Goal: Use online tool/utility: Utilize a website feature to perform a specific function

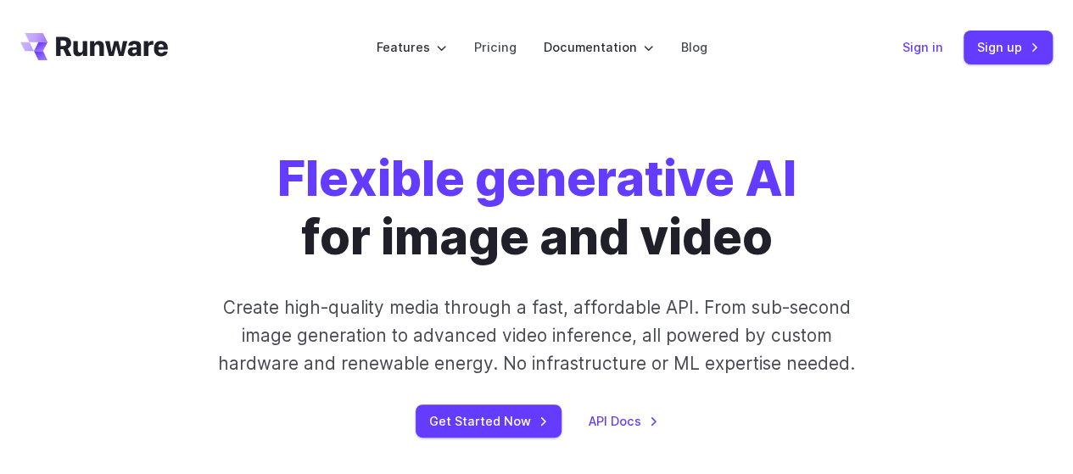
click at [928, 40] on link "Sign in" at bounding box center [922, 47] width 41 height 20
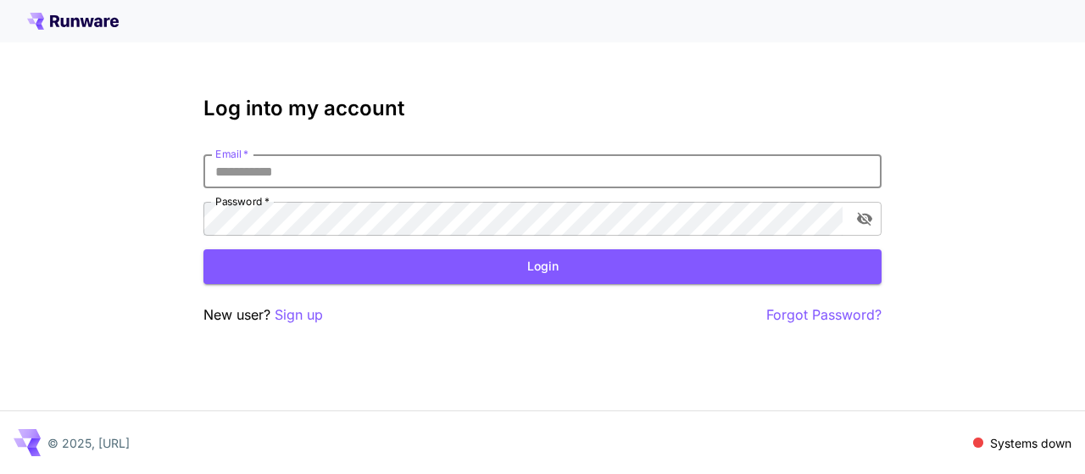
click at [399, 172] on input "Email   *" at bounding box center [543, 171] width 678 height 34
type input "**********"
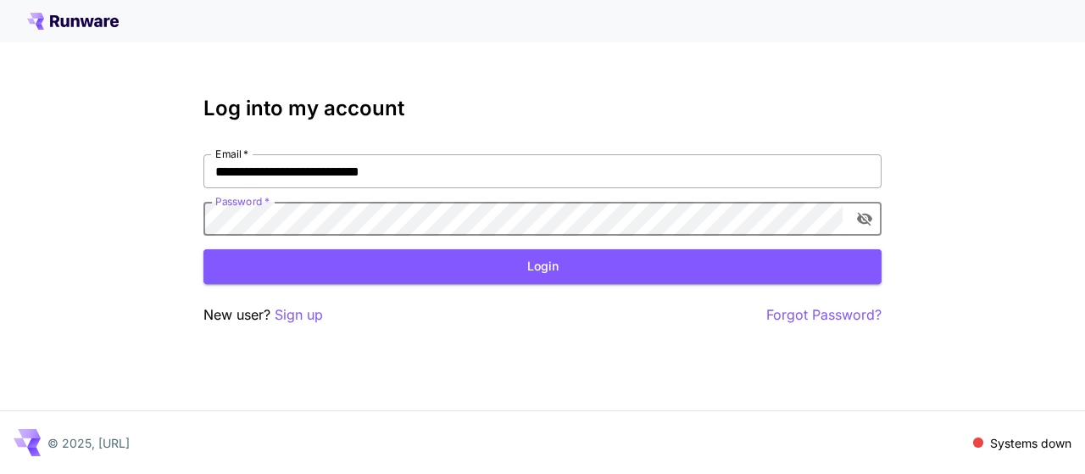
click button "Login" at bounding box center [543, 266] width 678 height 35
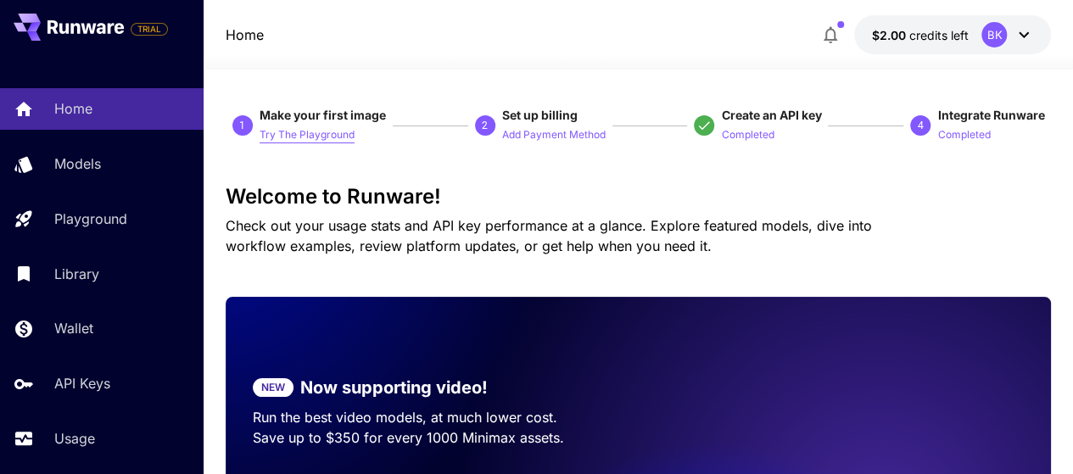
click at [295, 136] on p "Try The Playground" at bounding box center [306, 135] width 95 height 16
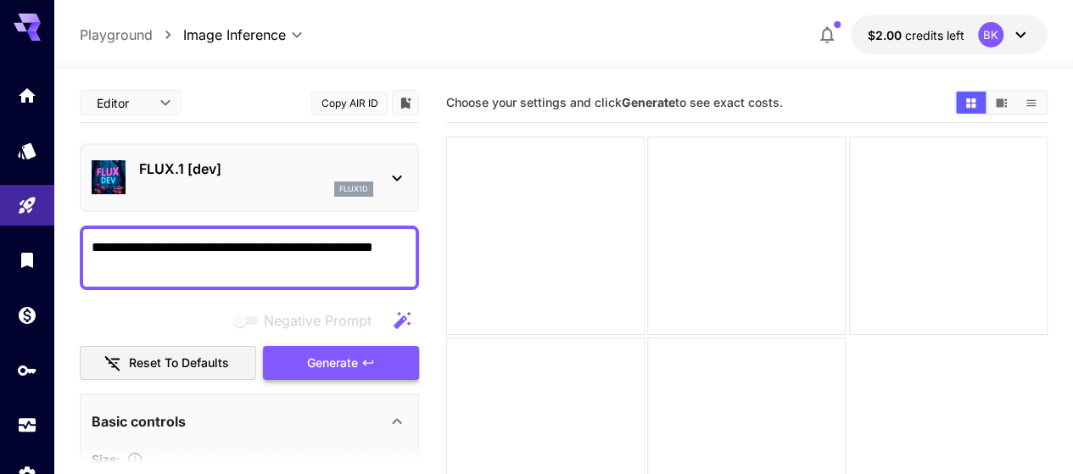
click at [348, 363] on span "Generate" at bounding box center [332, 363] width 51 height 21
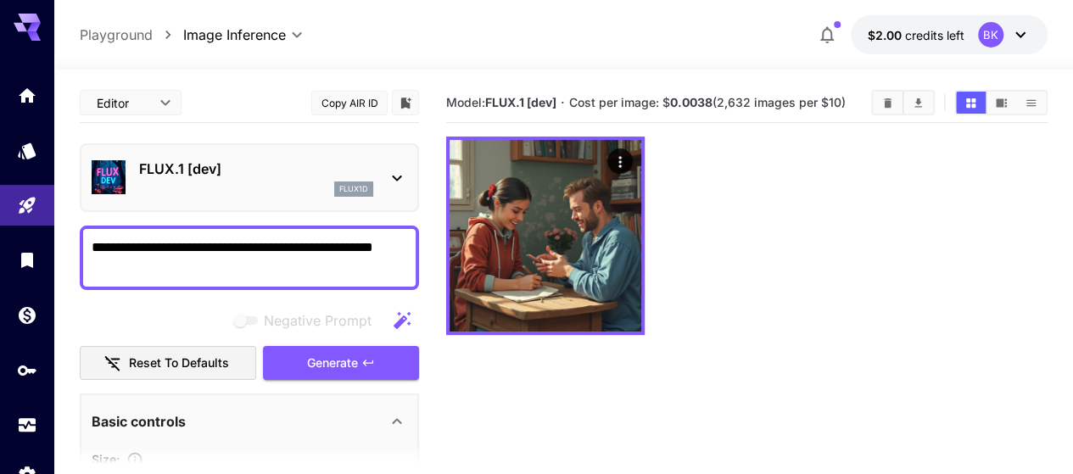
click at [403, 242] on textarea "**********" at bounding box center [249, 257] width 315 height 41
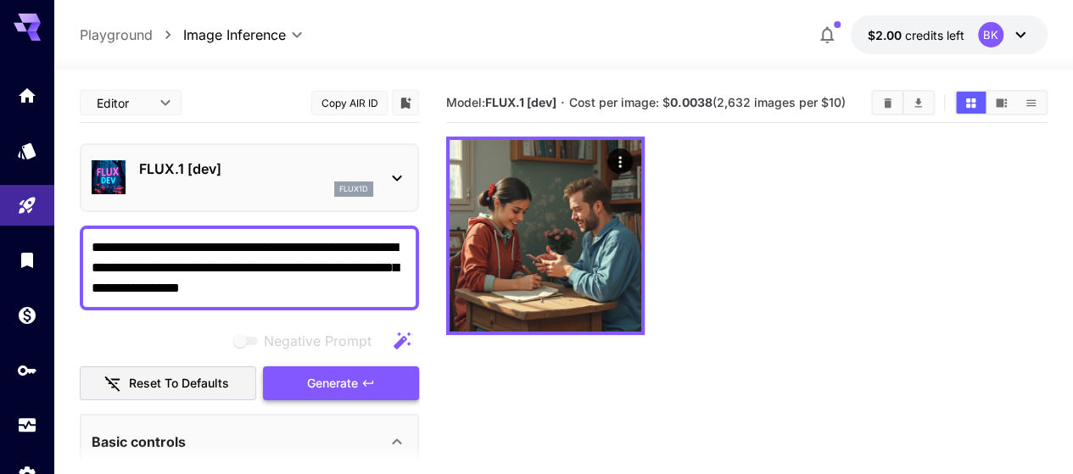
type textarea "**********"
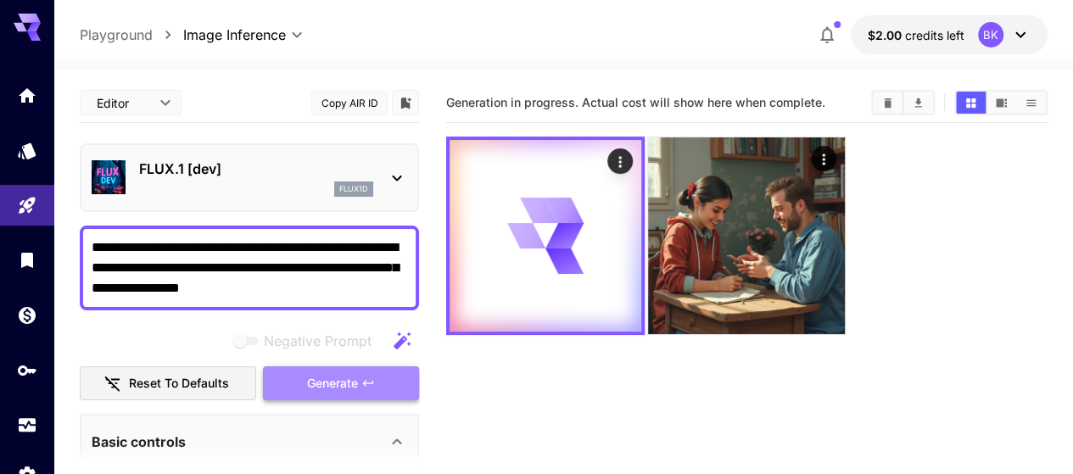
click at [349, 390] on span "Generate" at bounding box center [332, 383] width 51 height 21
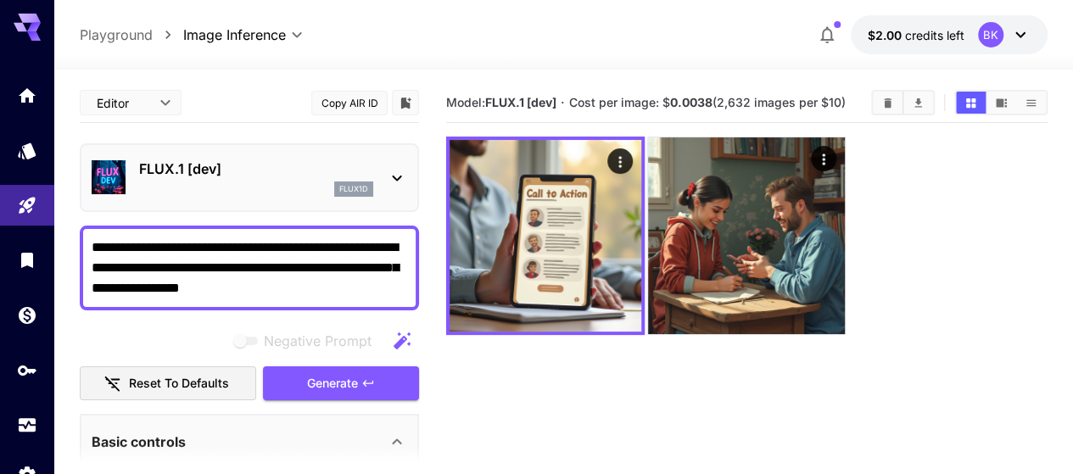
click at [267, 293] on textarea "**********" at bounding box center [249, 267] width 315 height 61
click at [323, 377] on span "Generate" at bounding box center [332, 383] width 51 height 21
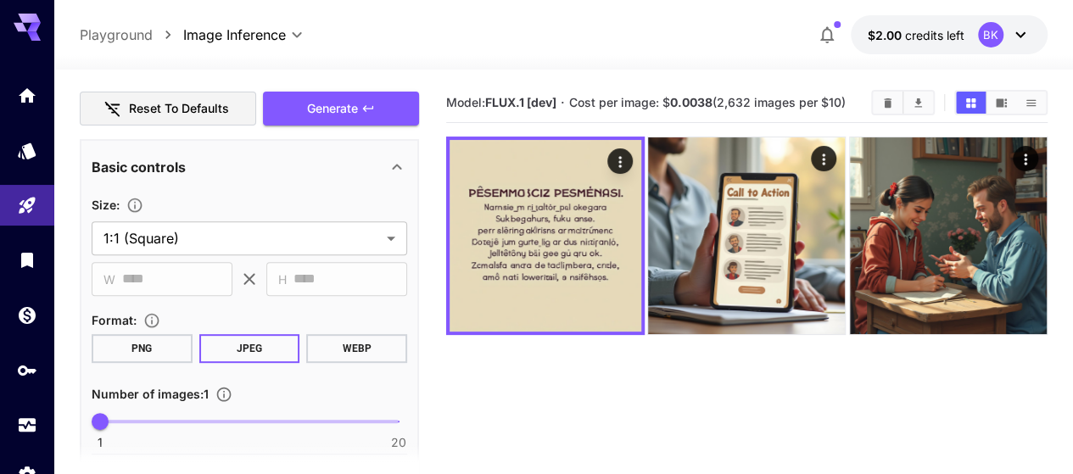
scroll to position [315, 0]
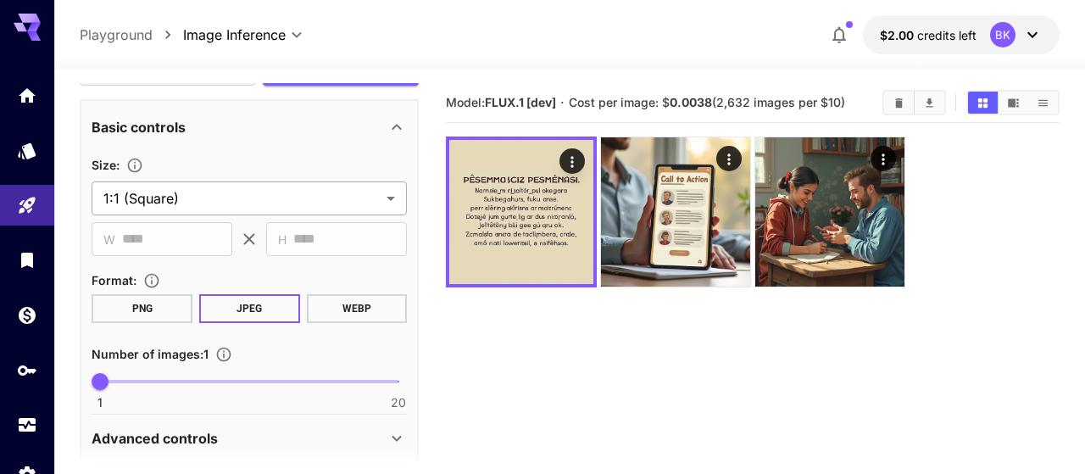
click at [298, 198] on body "**********" at bounding box center [542, 304] width 1085 height 608
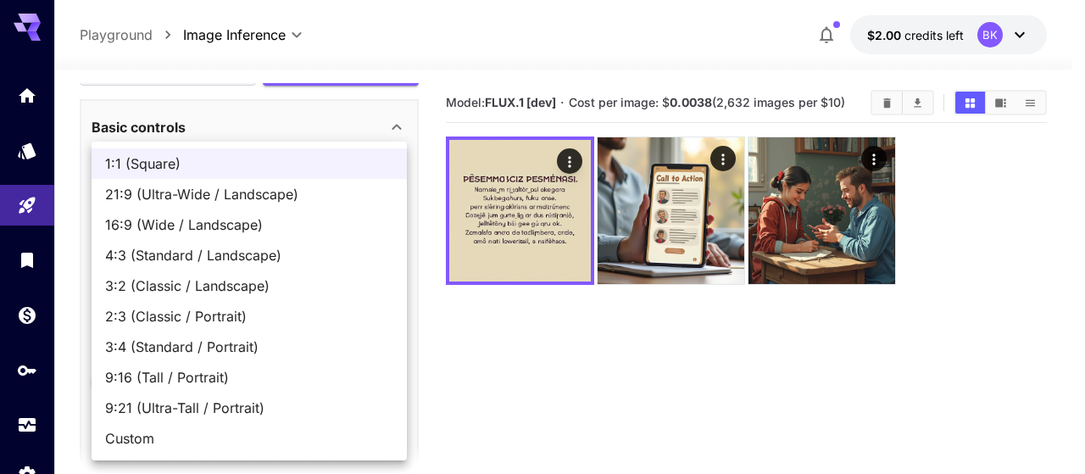
click at [356, 120] on div at bounding box center [542, 237] width 1085 height 474
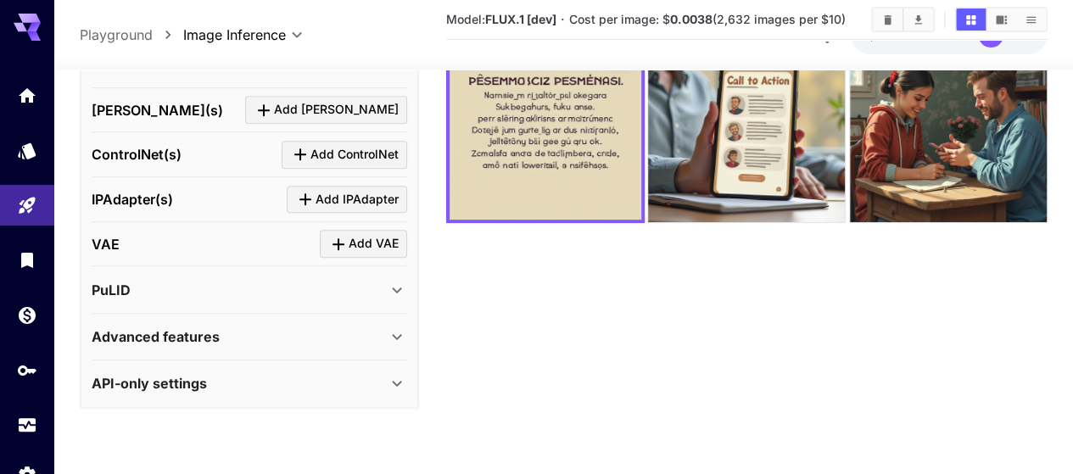
scroll to position [119, 0]
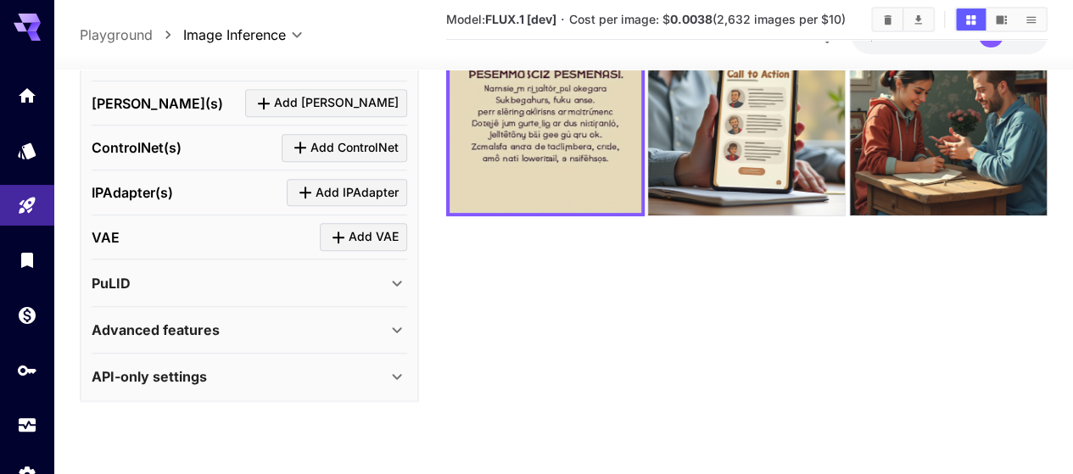
click at [199, 379] on p "API-only settings" at bounding box center [149, 376] width 115 height 20
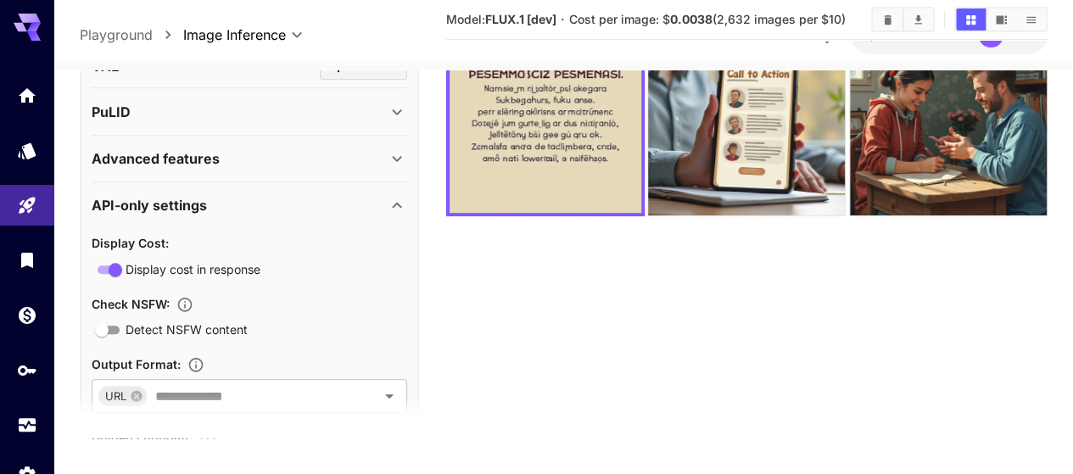
scroll to position [936, 0]
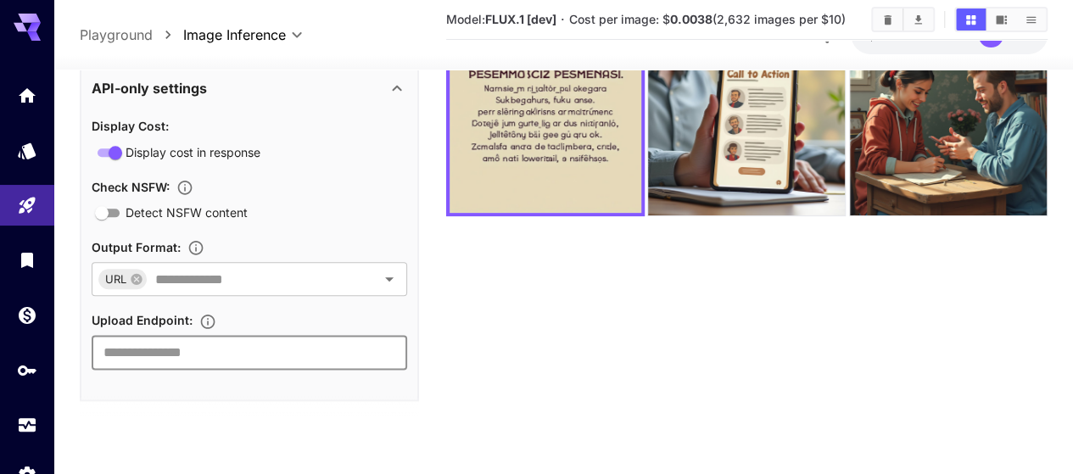
click at [200, 345] on input "text" at bounding box center [249, 352] width 315 height 34
click at [297, 237] on div "Output Format :" at bounding box center [249, 247] width 315 height 20
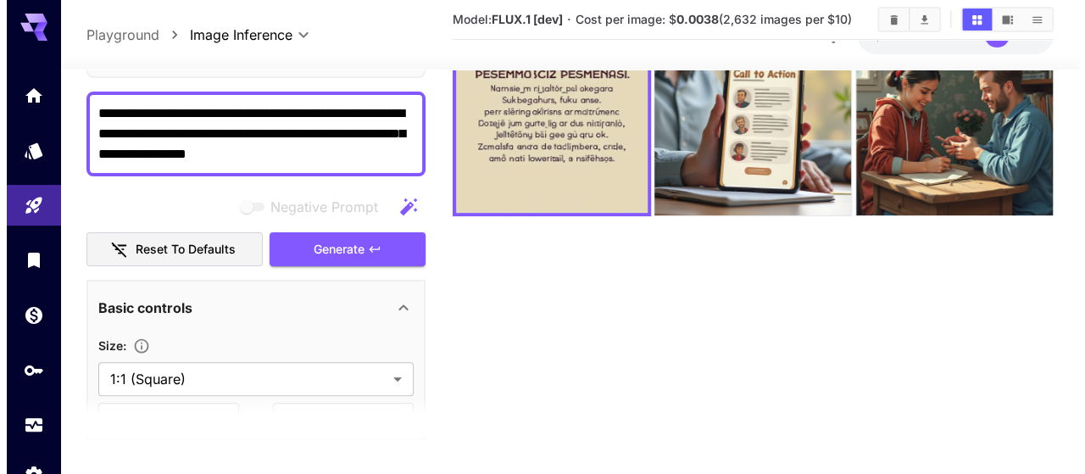
scroll to position [0, 0]
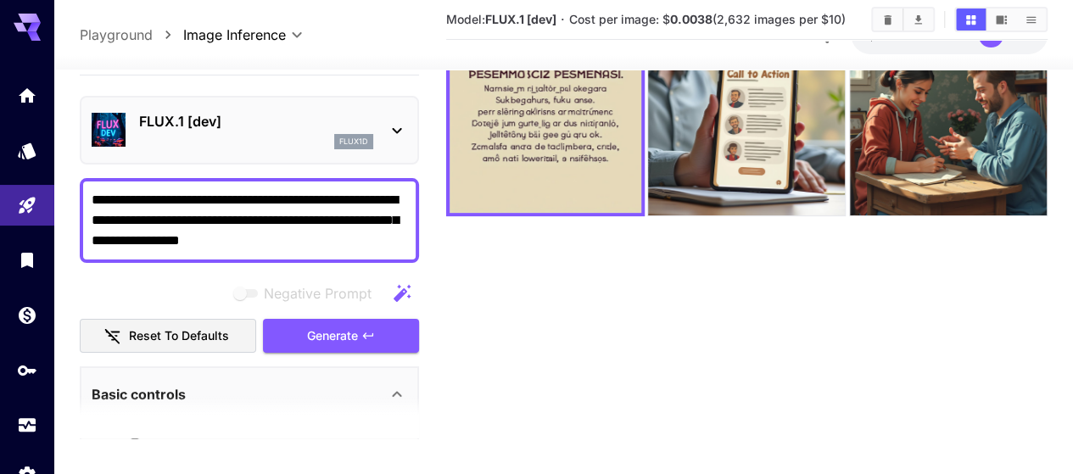
click at [283, 106] on div "FLUX.1 [dev] flux1d" at bounding box center [249, 130] width 315 height 52
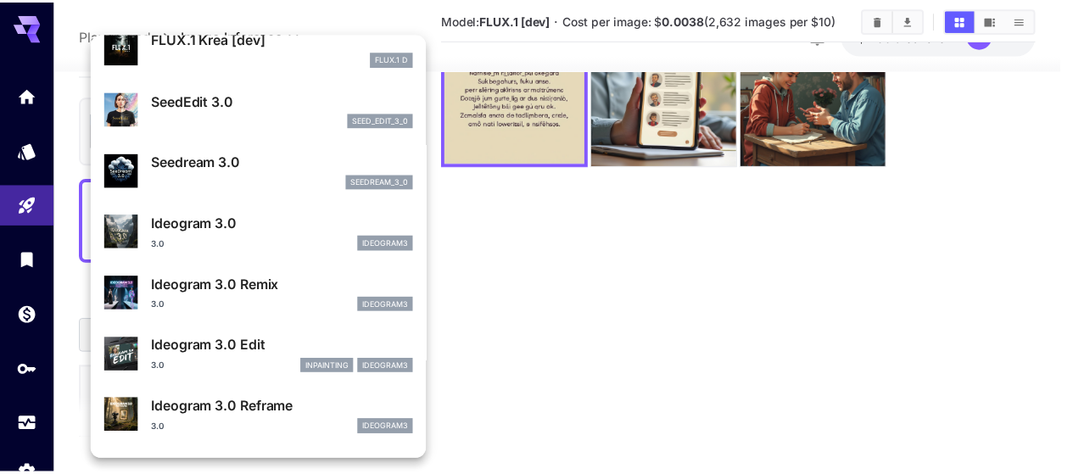
scroll to position [327, 0]
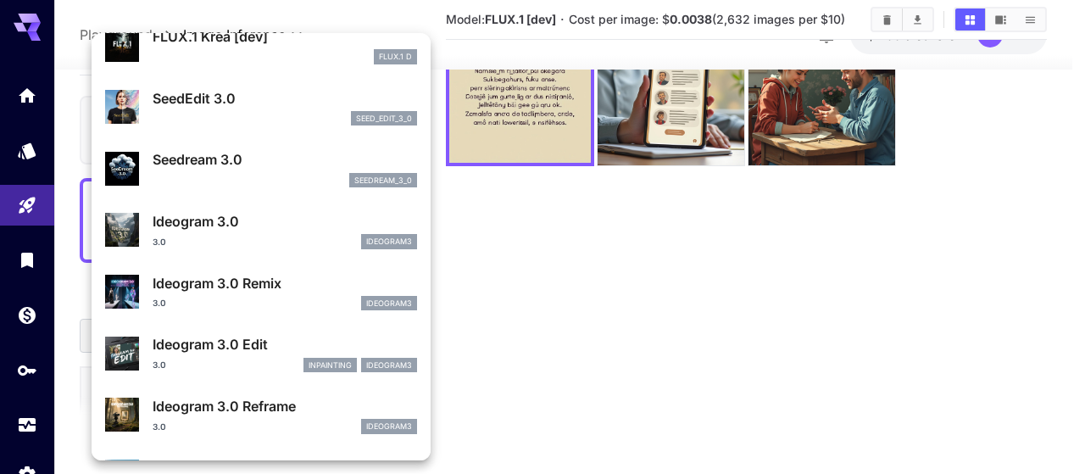
click at [475, 332] on div at bounding box center [542, 237] width 1085 height 474
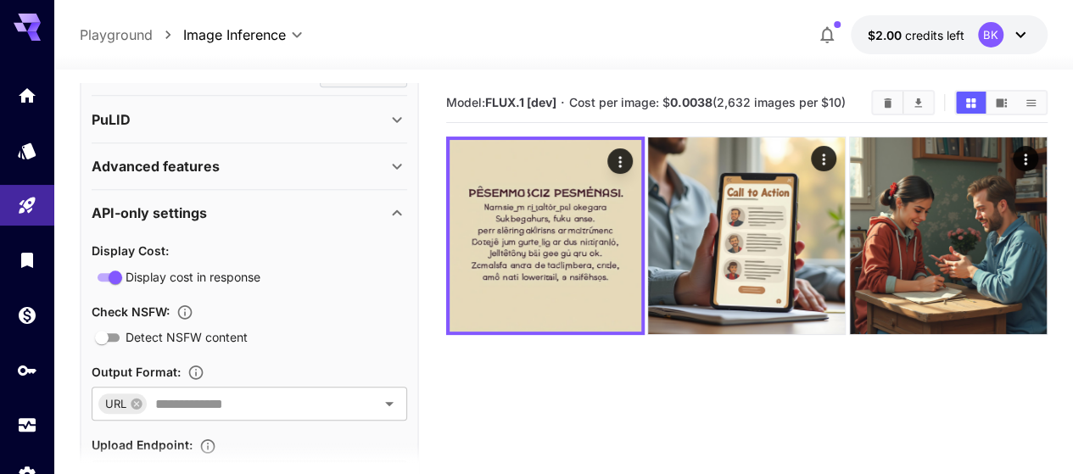
scroll to position [856, 0]
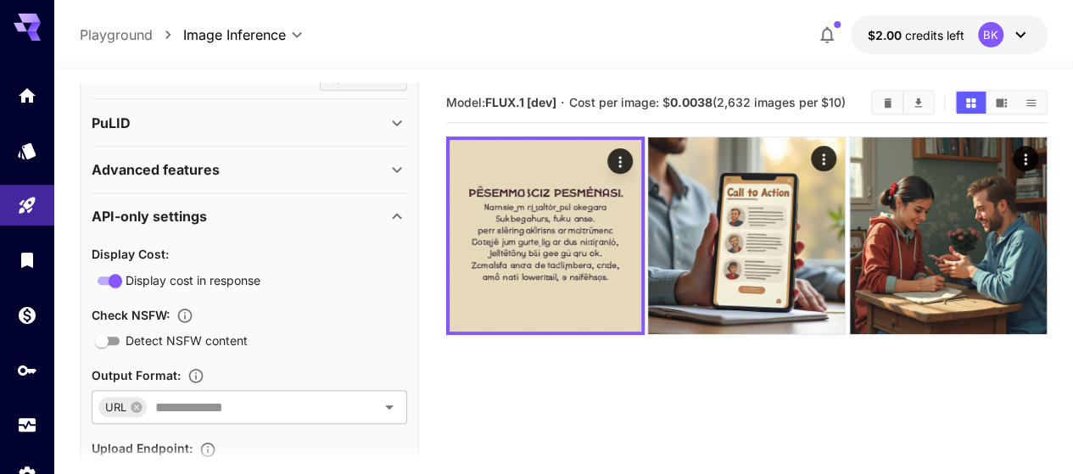
click at [243, 161] on div "Advanced features" at bounding box center [239, 169] width 295 height 20
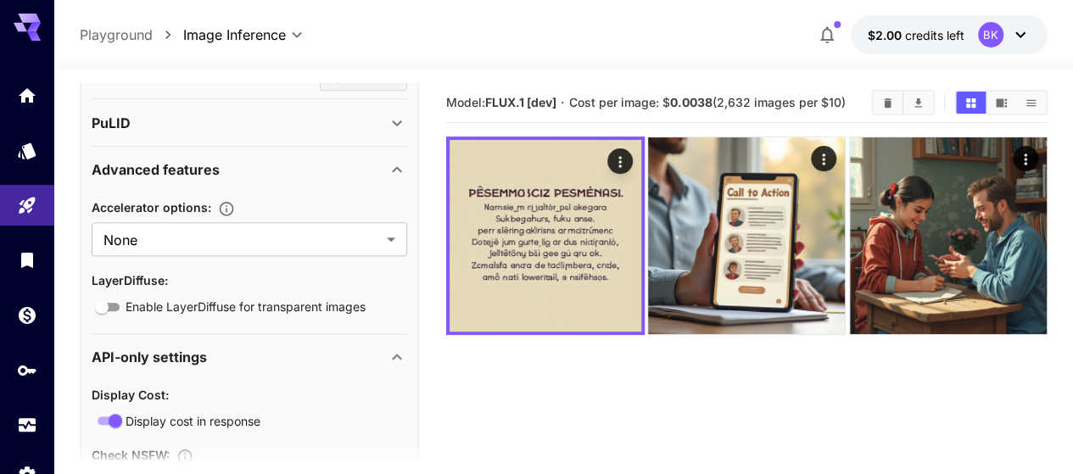
click at [243, 161] on div "Advanced features" at bounding box center [239, 169] width 295 height 20
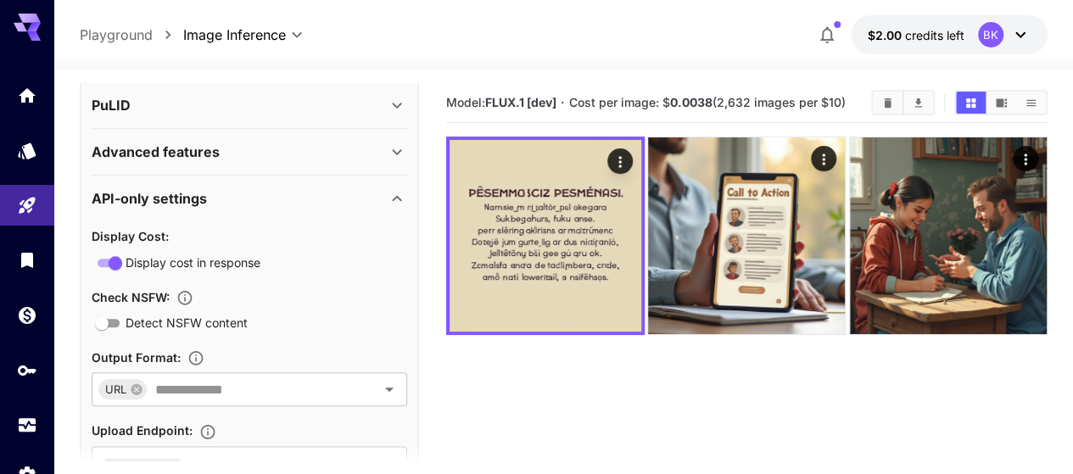
scroll to position [936, 0]
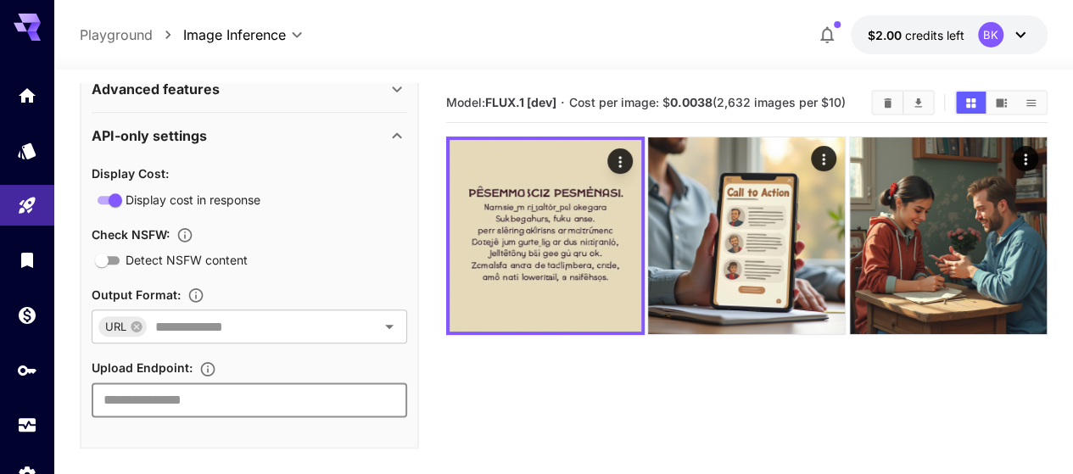
click at [239, 384] on input "text" at bounding box center [249, 400] width 315 height 34
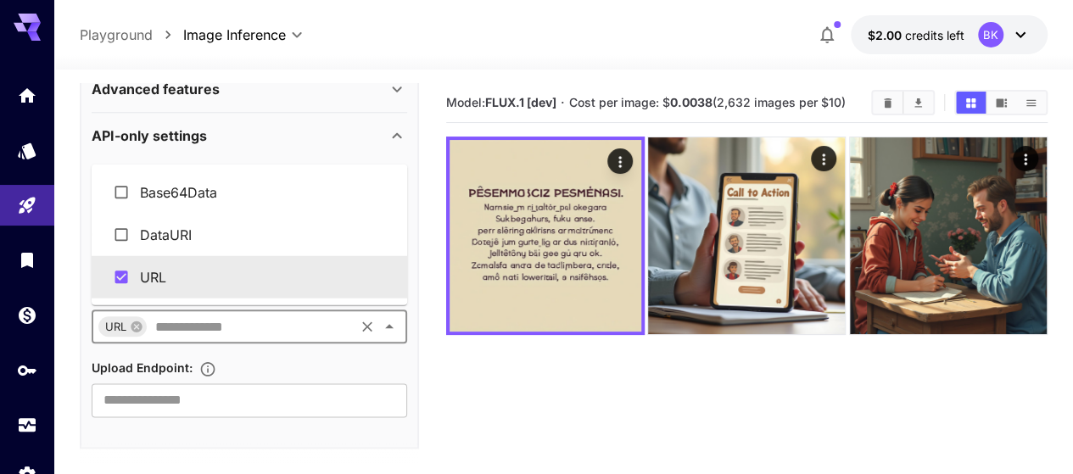
click at [251, 324] on input "text" at bounding box center [250, 327] width 204 height 24
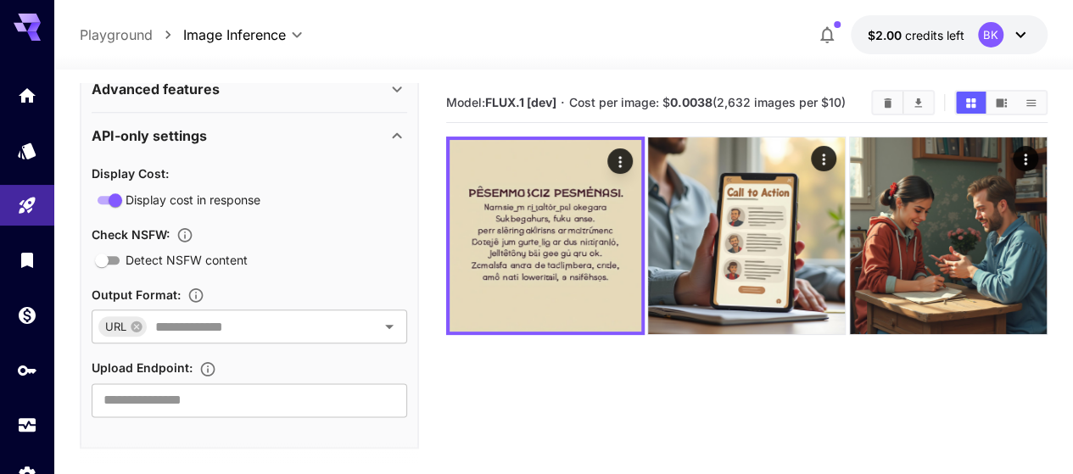
click at [527, 390] on section "Model: FLUX.1 [dev] · Cost per image: $ 0.0038 (2,632 images per $10)" at bounding box center [746, 320] width 601 height 474
click at [17, 381] on link at bounding box center [27, 370] width 54 height 42
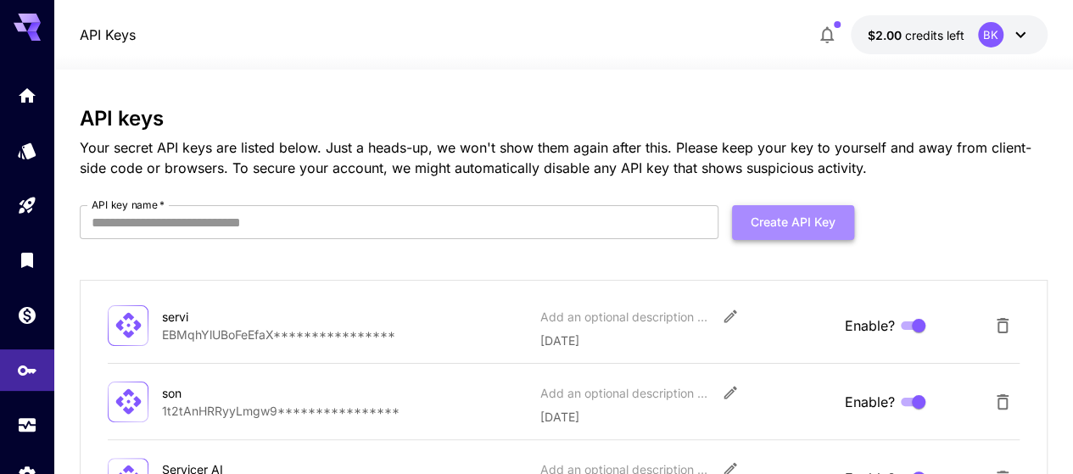
click at [763, 215] on button "Create API Key" at bounding box center [793, 222] width 122 height 35
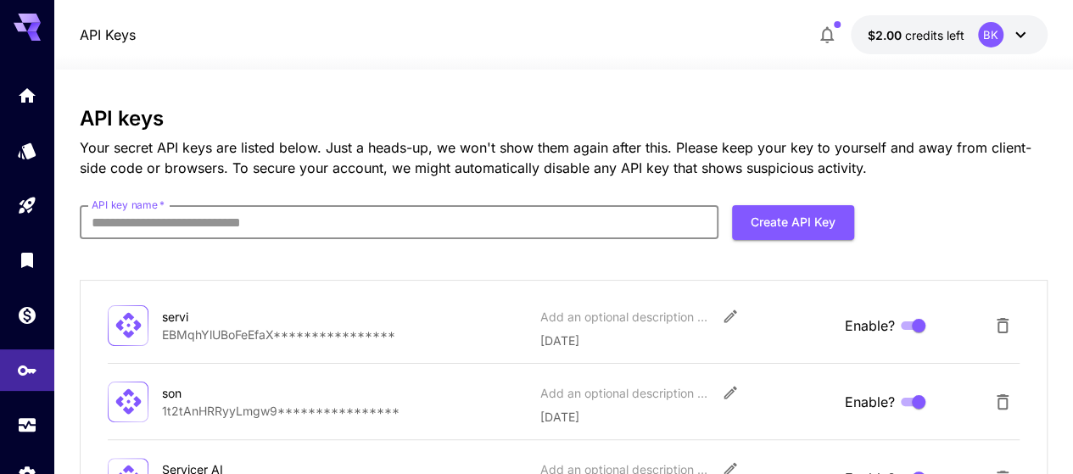
scroll to position [105, 0]
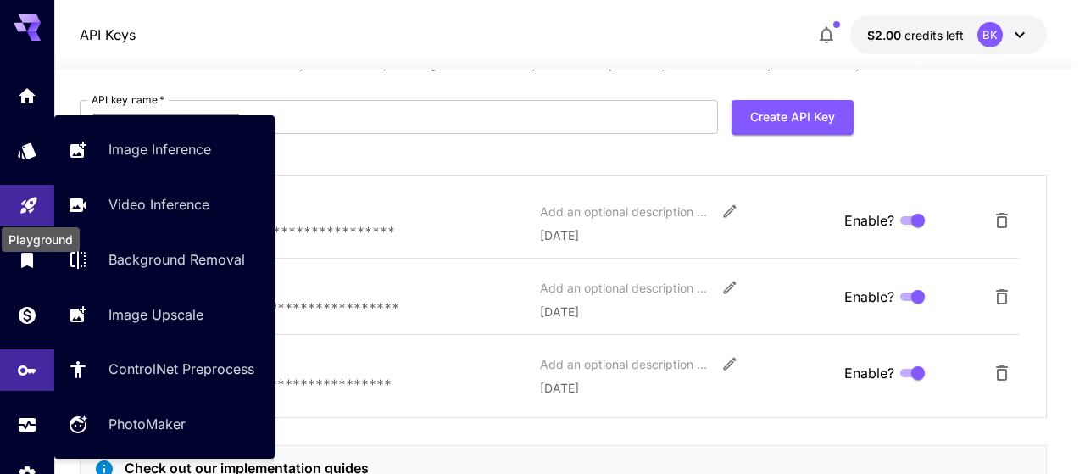
click at [34, 198] on icon "Playground" at bounding box center [28, 200] width 16 height 16
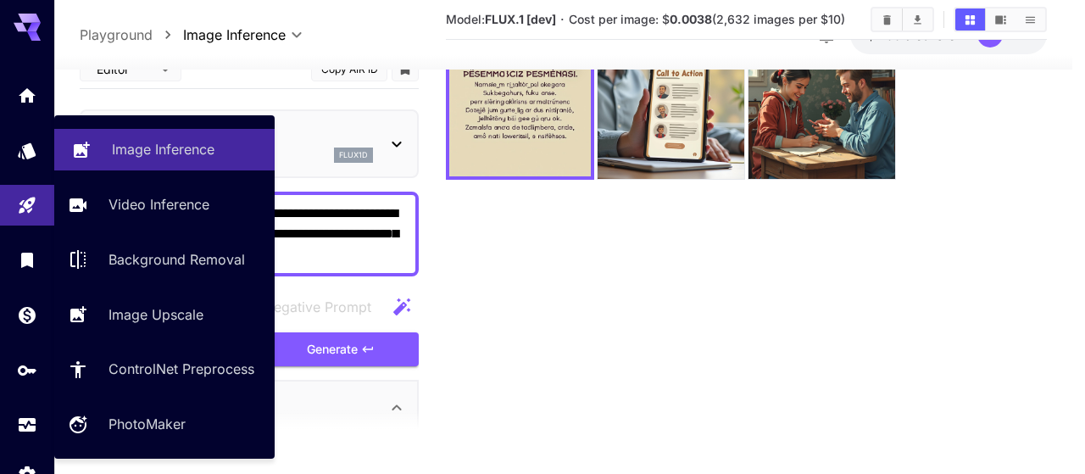
click at [152, 151] on p "Image Inference" at bounding box center [163, 149] width 103 height 20
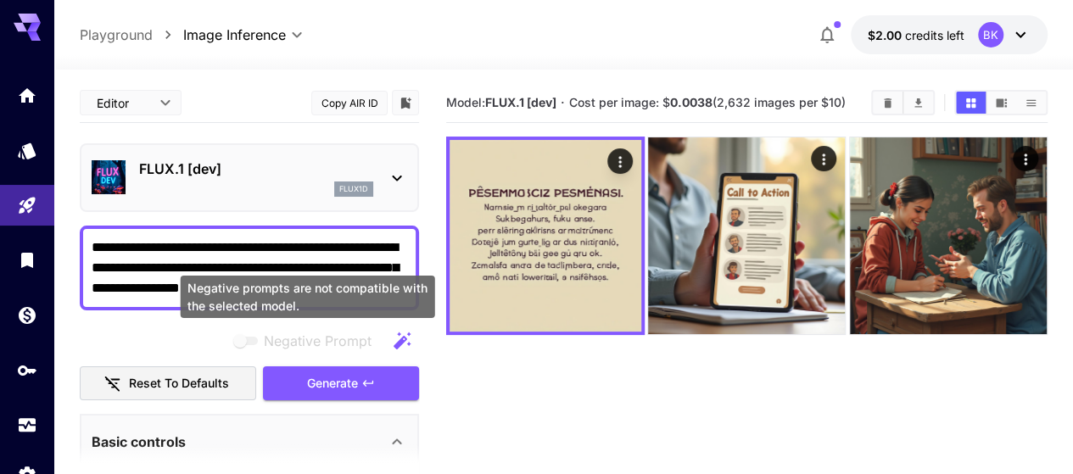
click at [250, 342] on span "Negative prompts are not compatible with the selected model." at bounding box center [247, 341] width 22 height 8
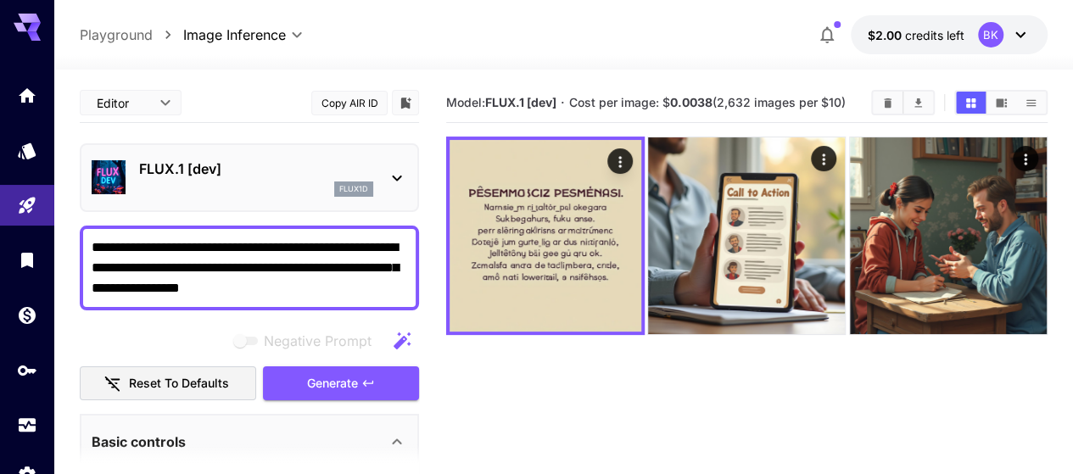
click at [402, 332] on icon "button" at bounding box center [402, 341] width 20 height 20
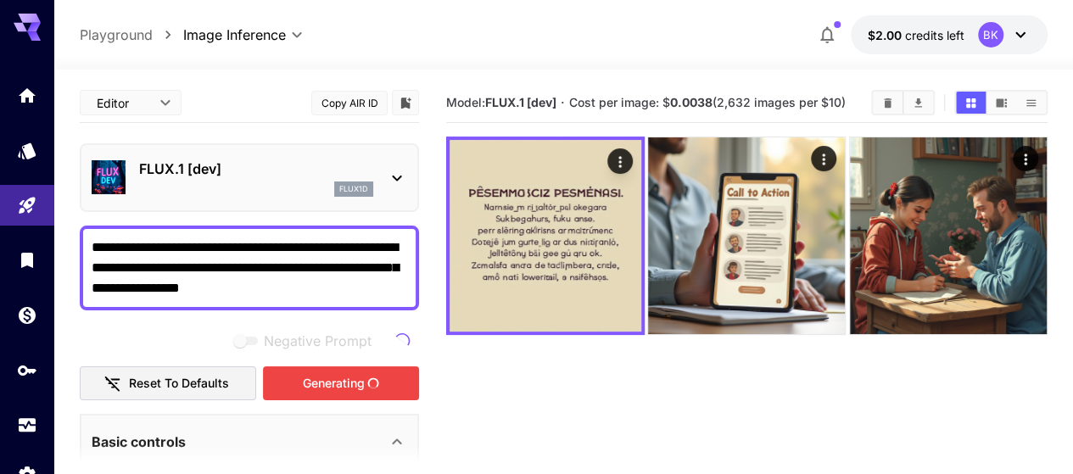
scroll to position [134, 0]
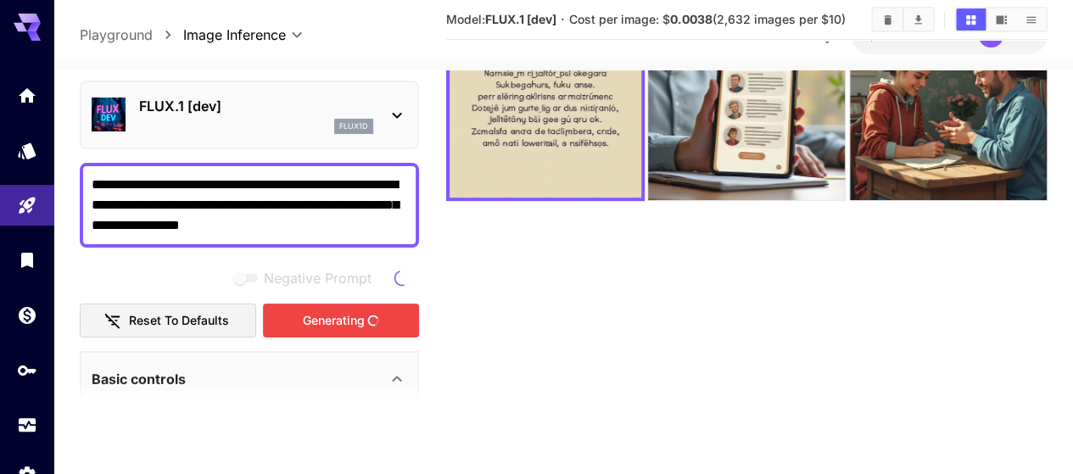
click at [399, 377] on icon at bounding box center [396, 379] width 9 height 6
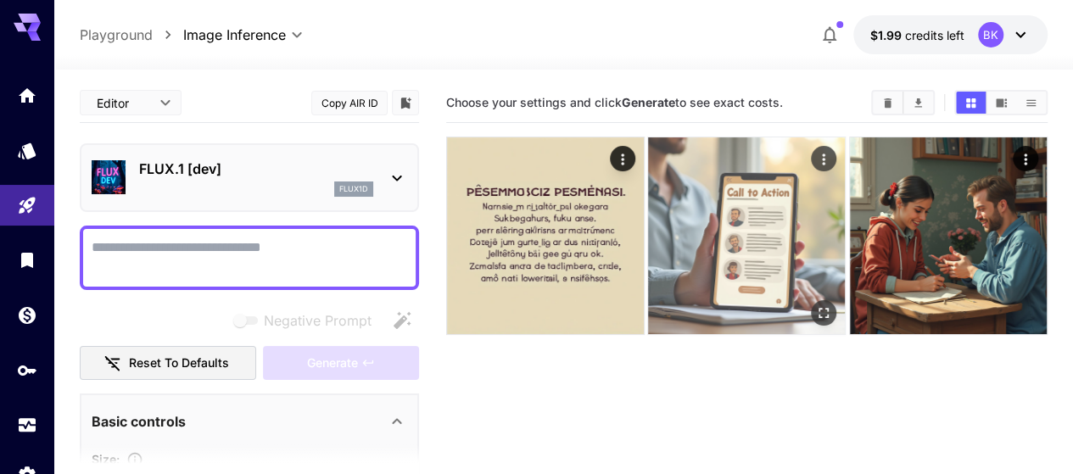
click at [685, 198] on img at bounding box center [746, 235] width 197 height 197
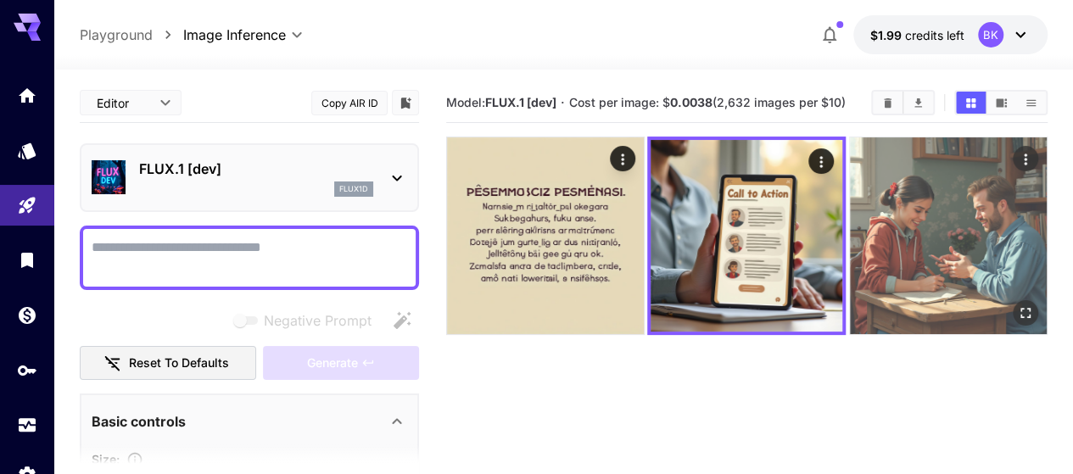
click at [850, 201] on img at bounding box center [948, 235] width 197 height 197
